Goal: Register for event/course

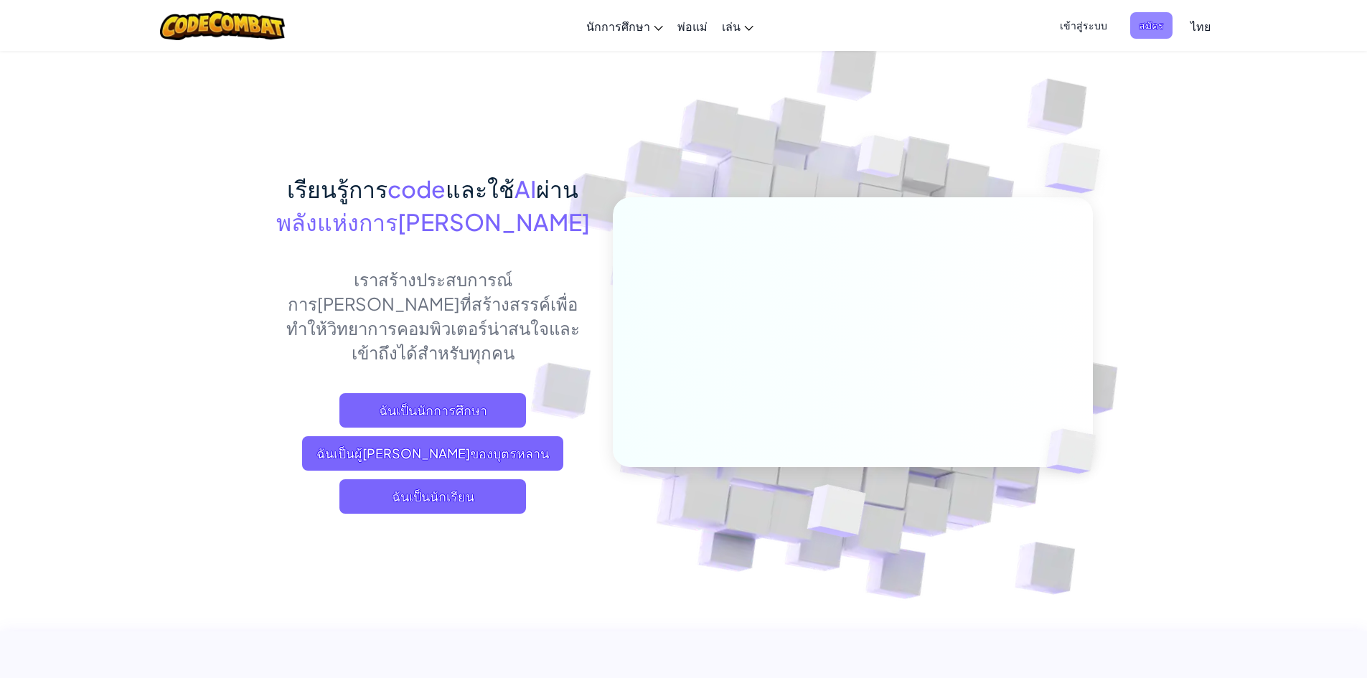
click at [1159, 27] on span "สมัคร" at bounding box center [1151, 25] width 42 height 27
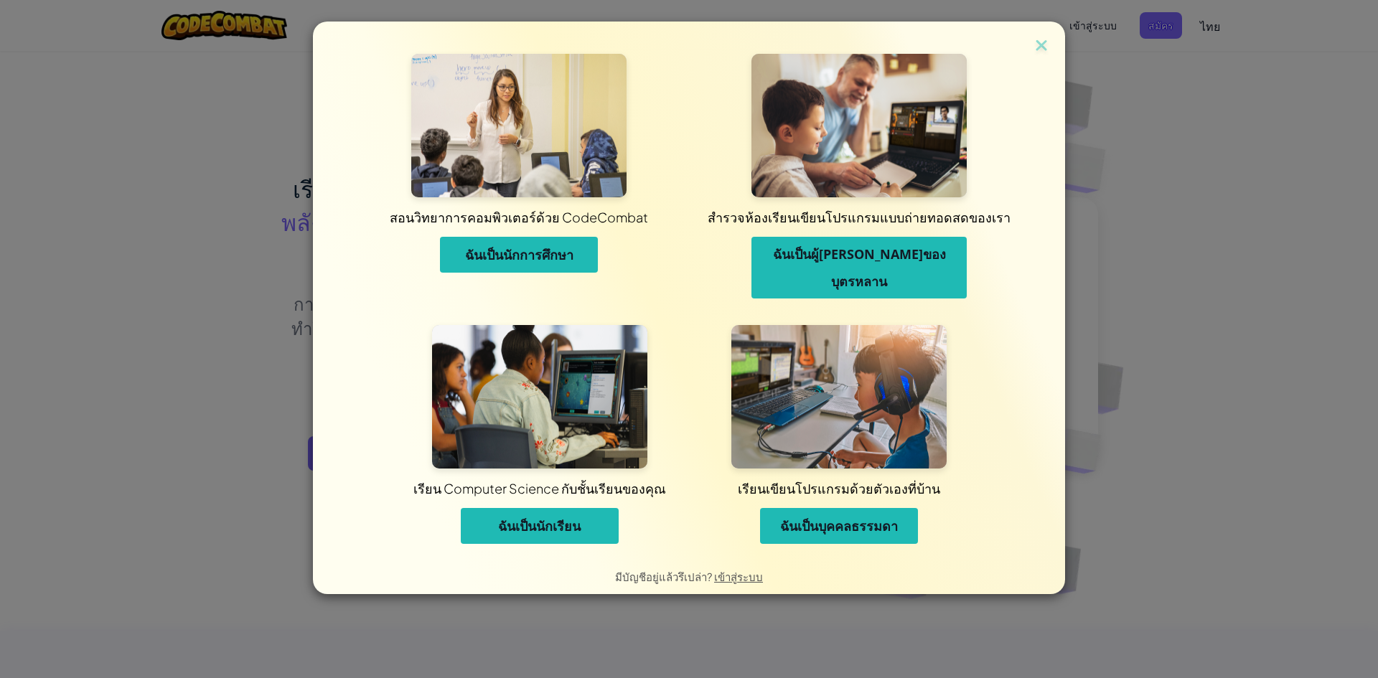
click at [498, 510] on button "ฉันเป็นนักเรียน" at bounding box center [540, 526] width 158 height 36
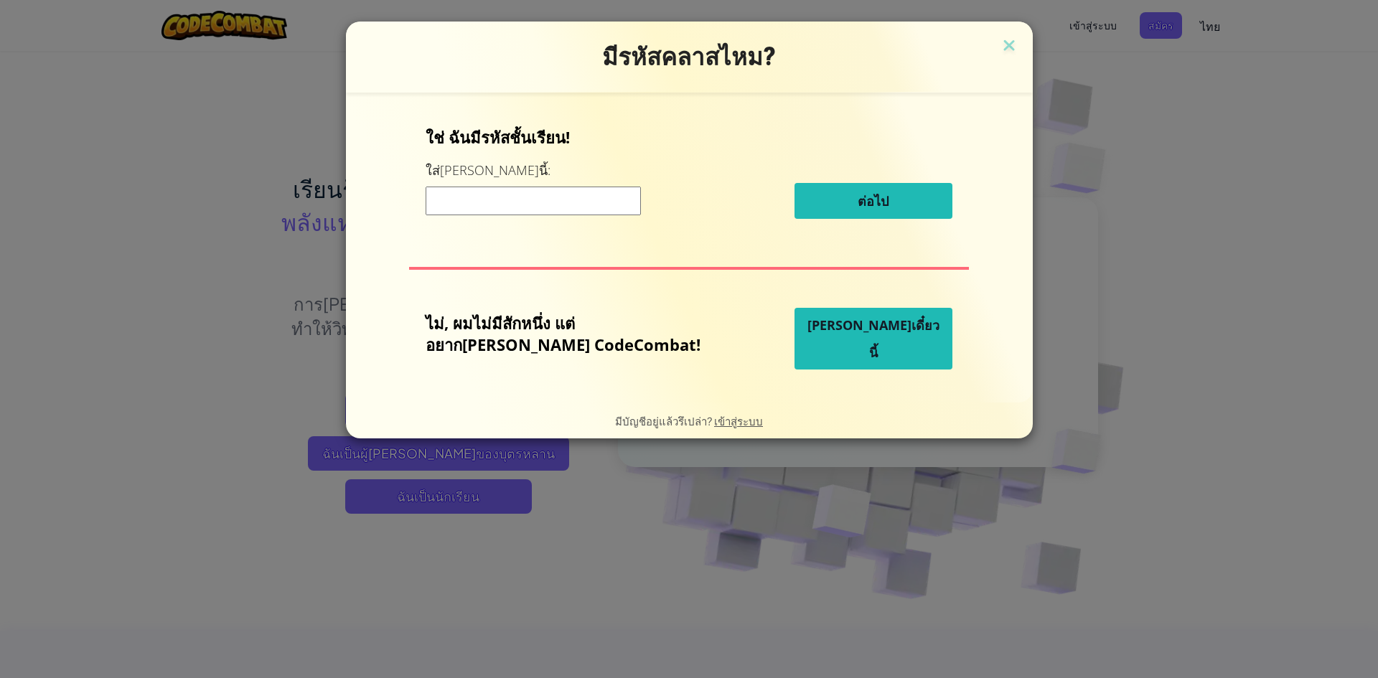
click at [878, 337] on button "[PERSON_NAME]เดี๋ยวนี้" at bounding box center [873, 339] width 158 height 62
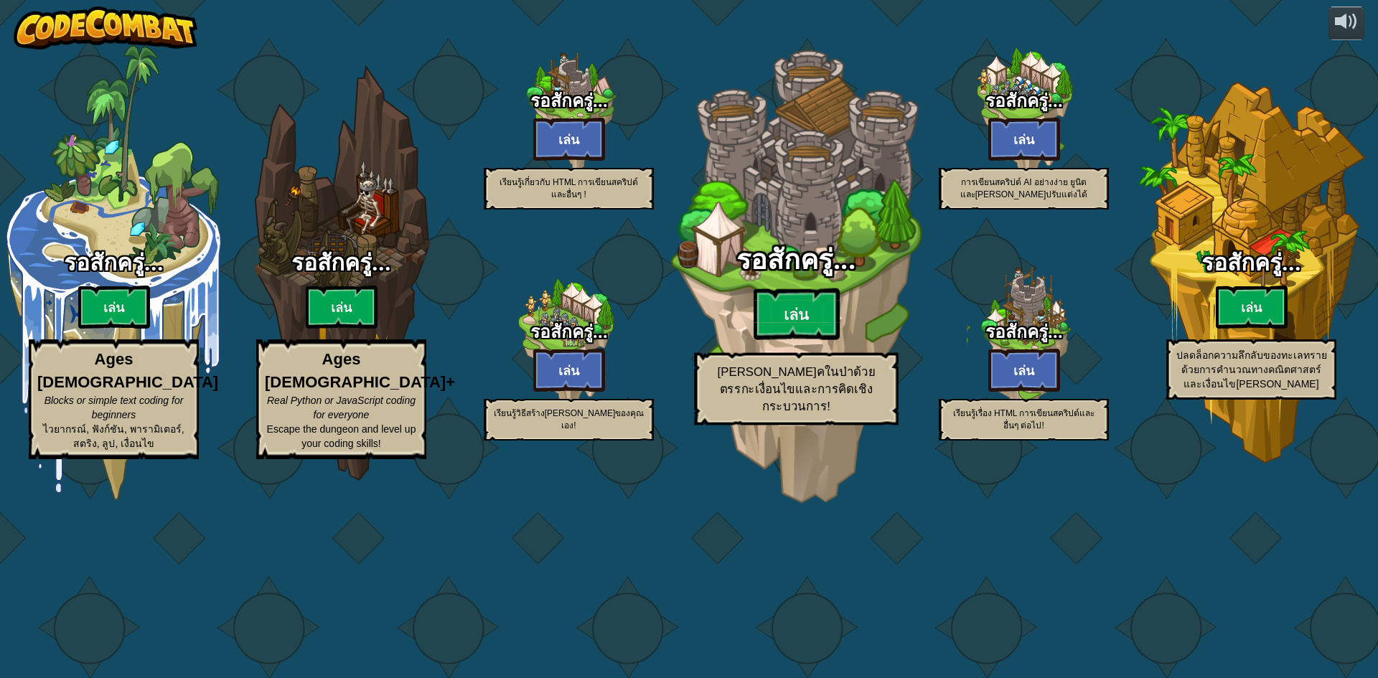
select select "th"
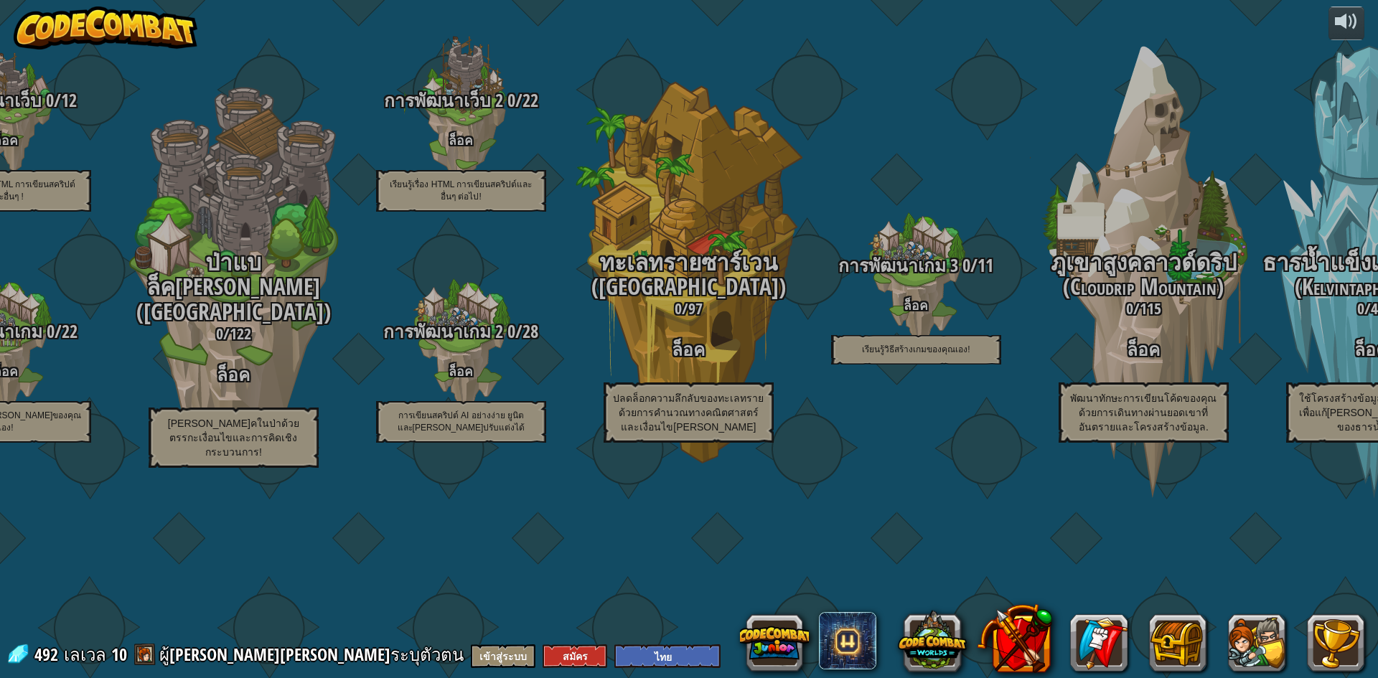
drag, startPoint x: 877, startPoint y: 154, endPoint x: 174, endPoint y: 40, distance: 711.7
click at [876, 154] on div "การพัฒนาเกม 3 0 / 11 ล็อค เรียนรู้วิธีสร้างเกมของคุณเอง!" at bounding box center [915, 227] width 227 height 455
